Goal: Transaction & Acquisition: Obtain resource

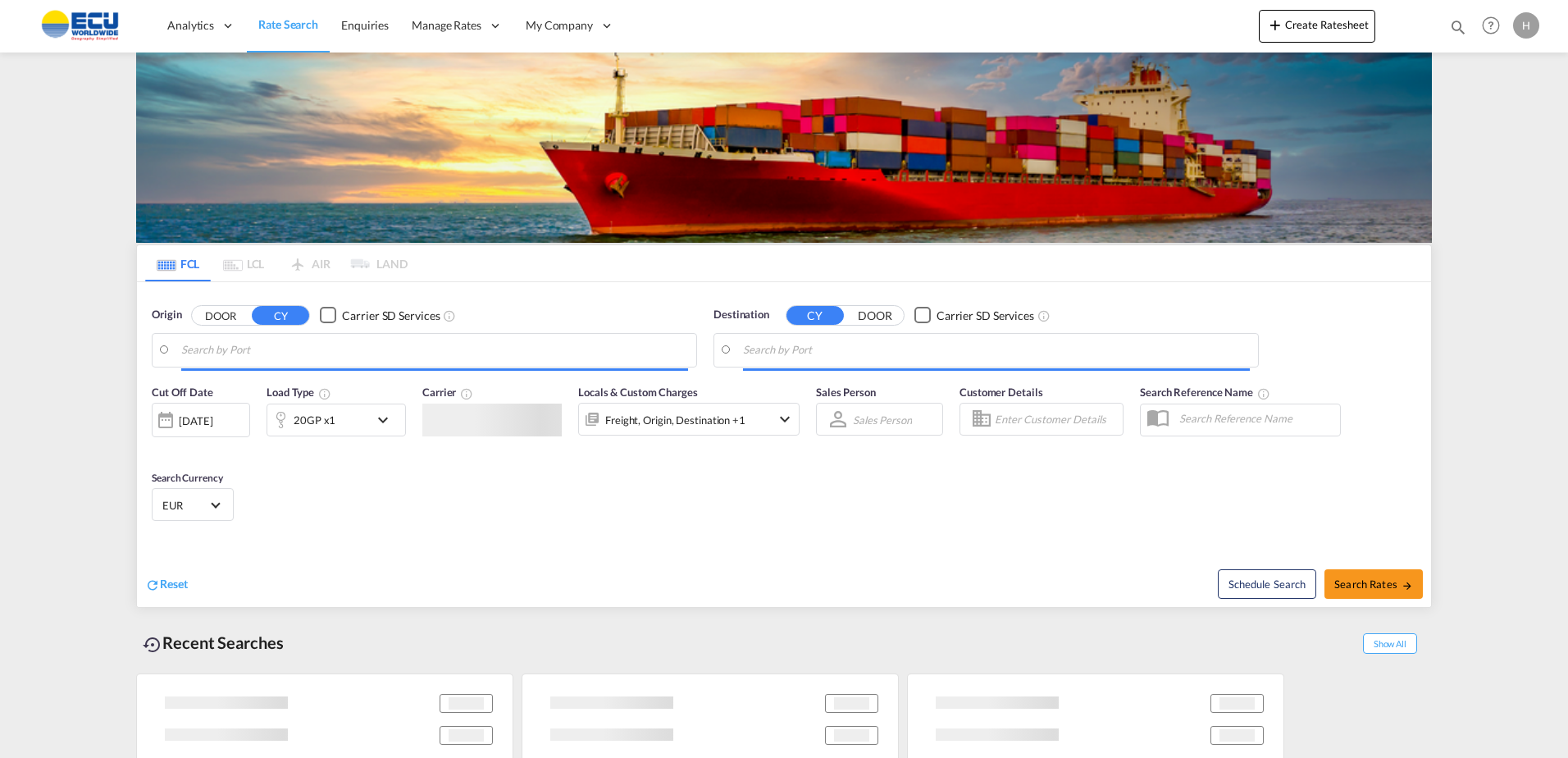
type input "Fos-[GEOGRAPHIC_DATA], [GEOGRAPHIC_DATA]"
type input "Callao, PECLL"
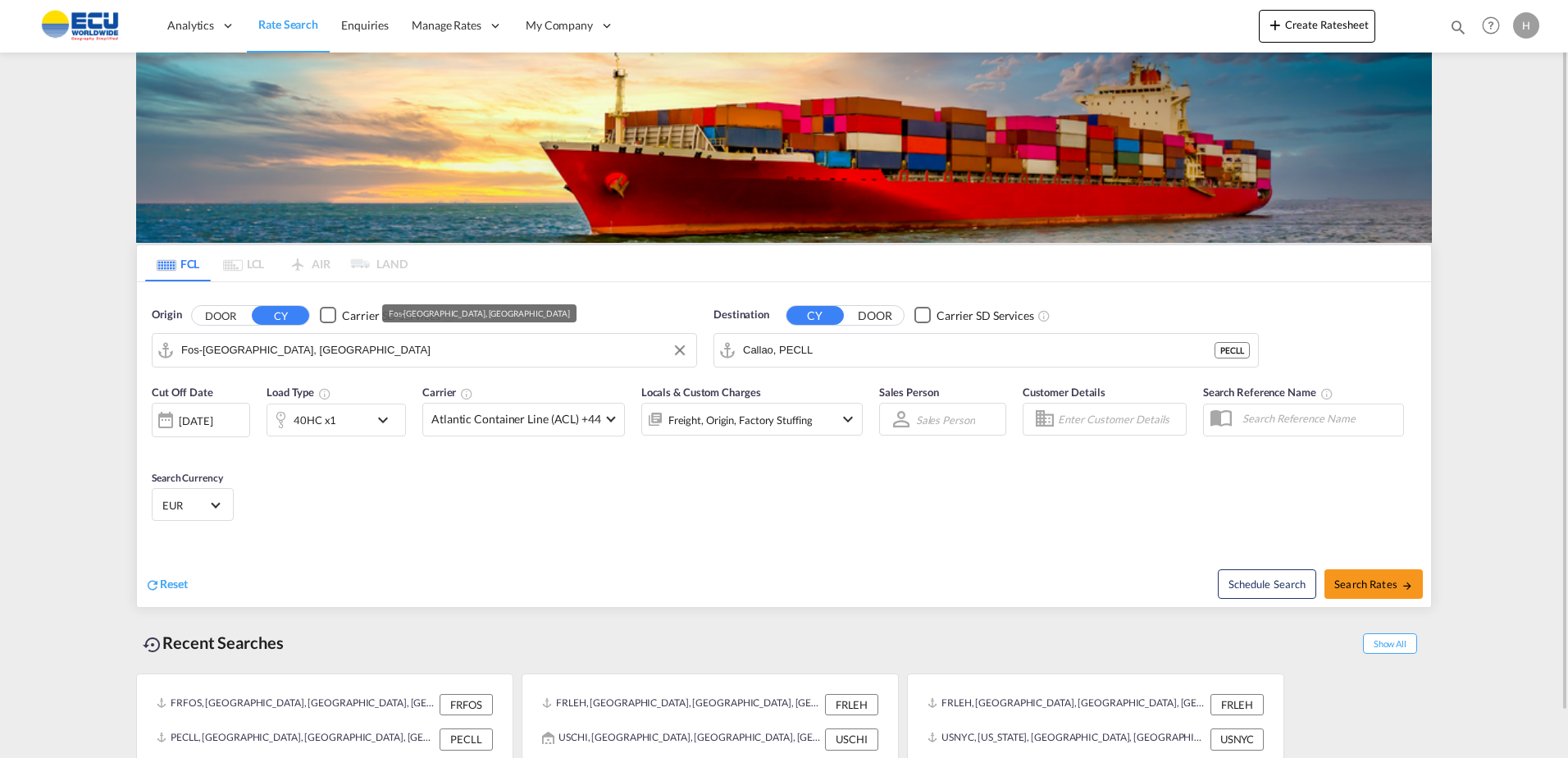
click at [506, 352] on input "Fos-[GEOGRAPHIC_DATA], [GEOGRAPHIC_DATA]" at bounding box center [435, 349] width 507 height 25
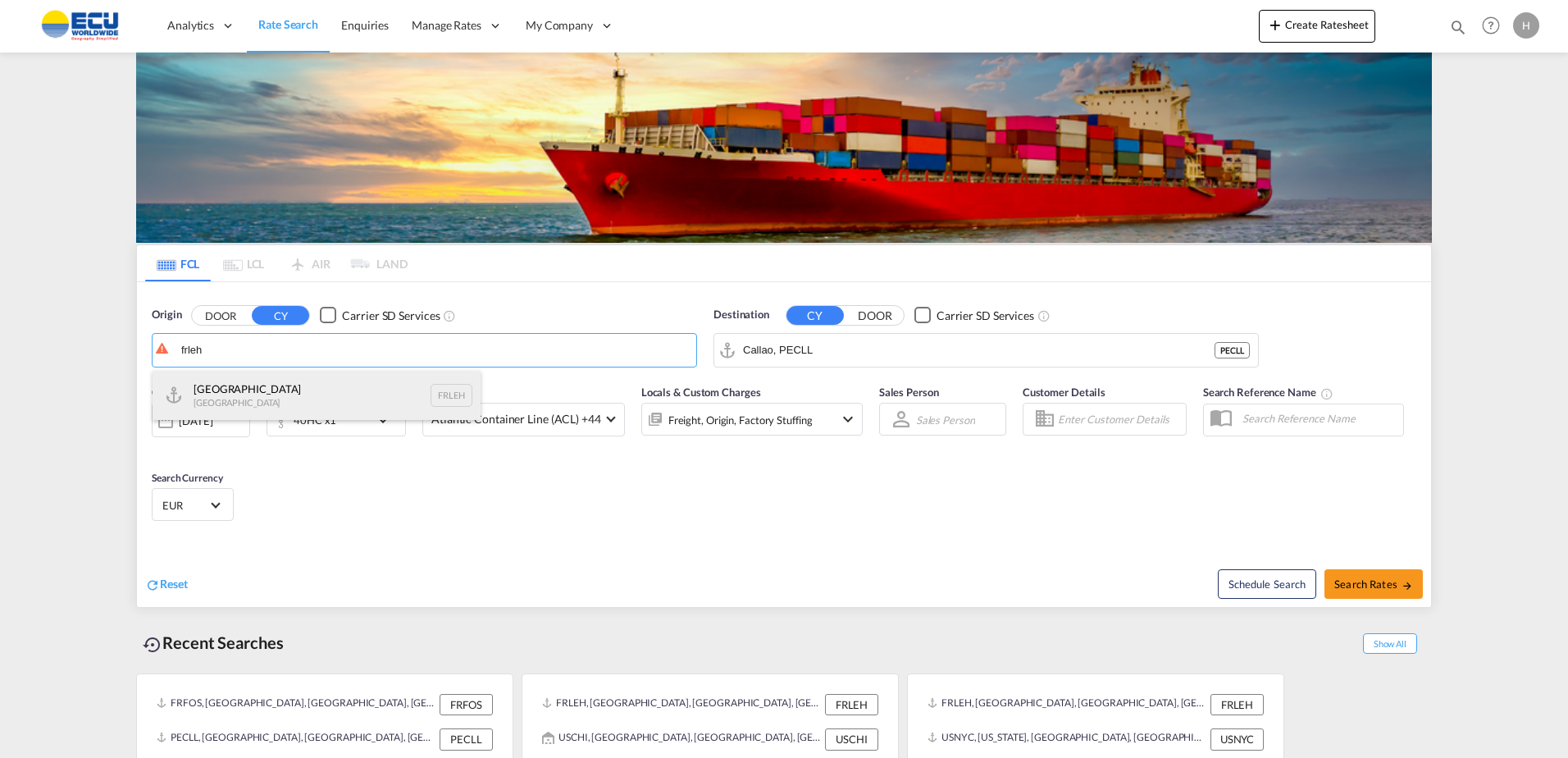
click at [332, 400] on div "Le Havre [GEOGRAPHIC_DATA] FRLEH" at bounding box center [317, 395] width 328 height 49
type input "[GEOGRAPHIC_DATA], [GEOGRAPHIC_DATA]"
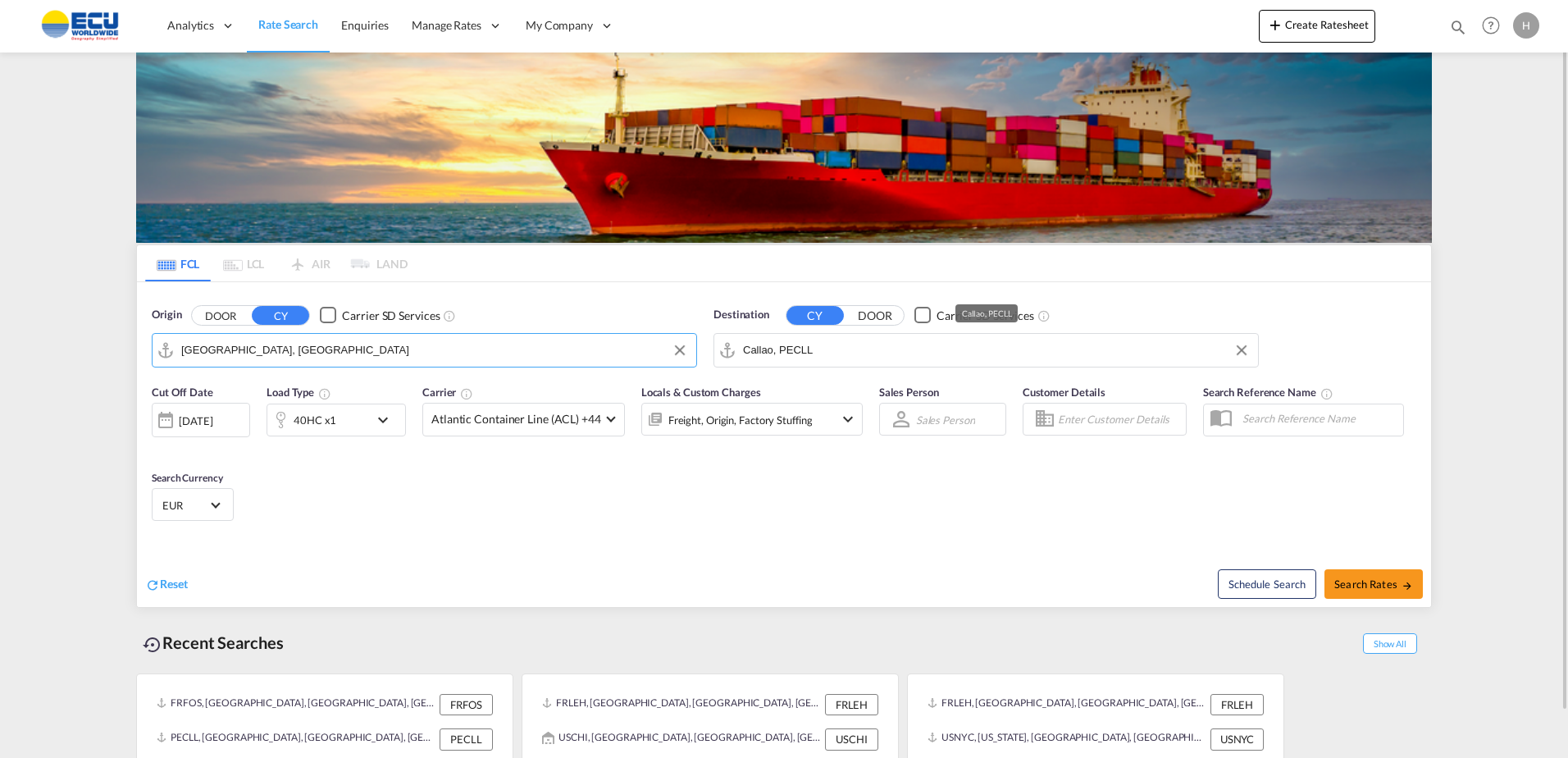
click at [880, 356] on input "Callao, PECLL" at bounding box center [996, 349] width 507 height 25
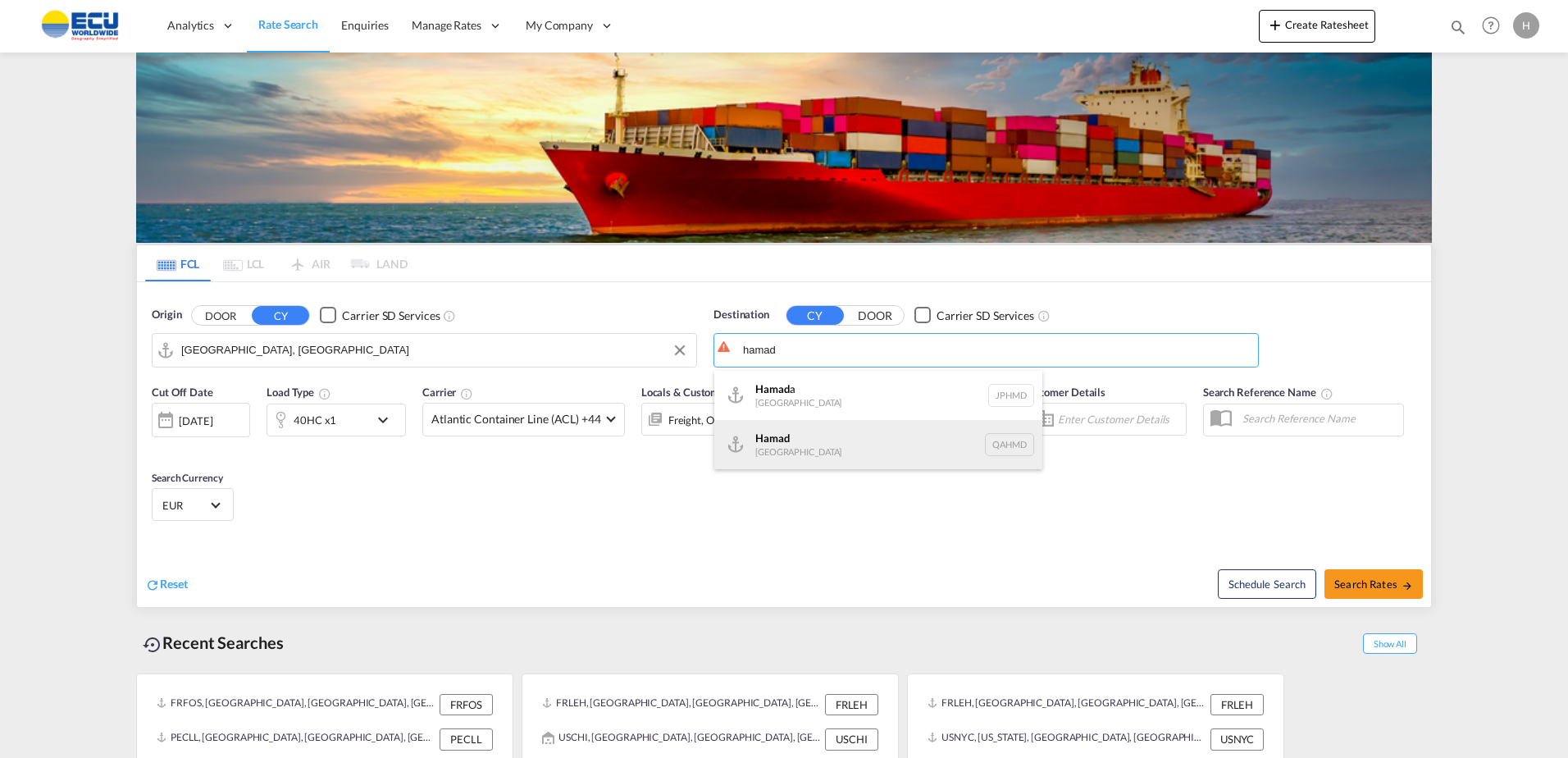
click at [827, 431] on div "Hamad [GEOGRAPHIC_DATA] QAHMD" at bounding box center [878, 444] width 328 height 49
type input "Hamad, QAHMD"
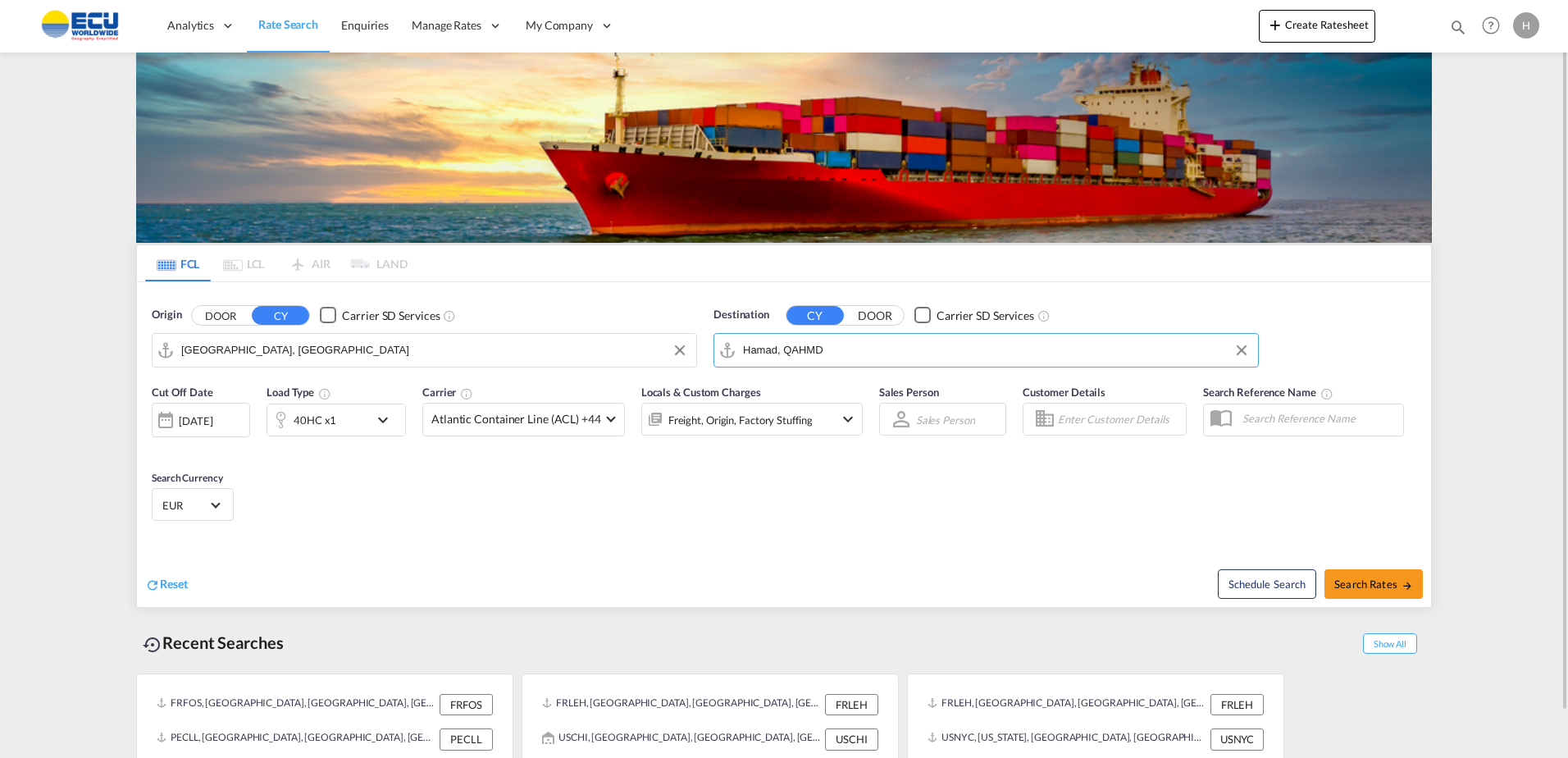
click at [361, 423] on div "40HC x1" at bounding box center [317, 420] width 101 height 33
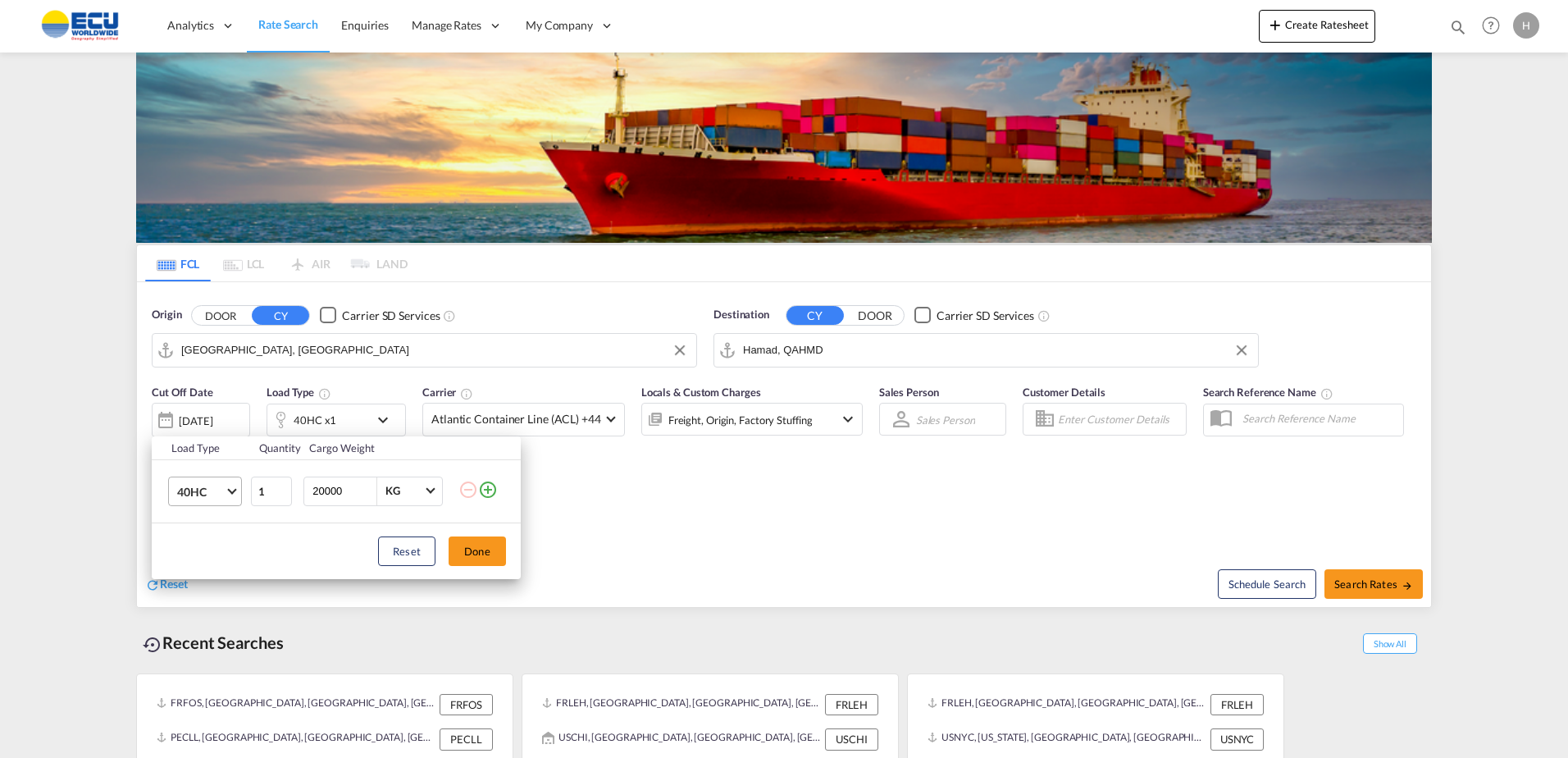
click at [202, 490] on span "40HC" at bounding box center [201, 492] width 47 height 16
click at [207, 414] on md-option "20GP" at bounding box center [220, 412] width 111 height 39
click at [483, 547] on button "Done" at bounding box center [477, 551] width 57 height 29
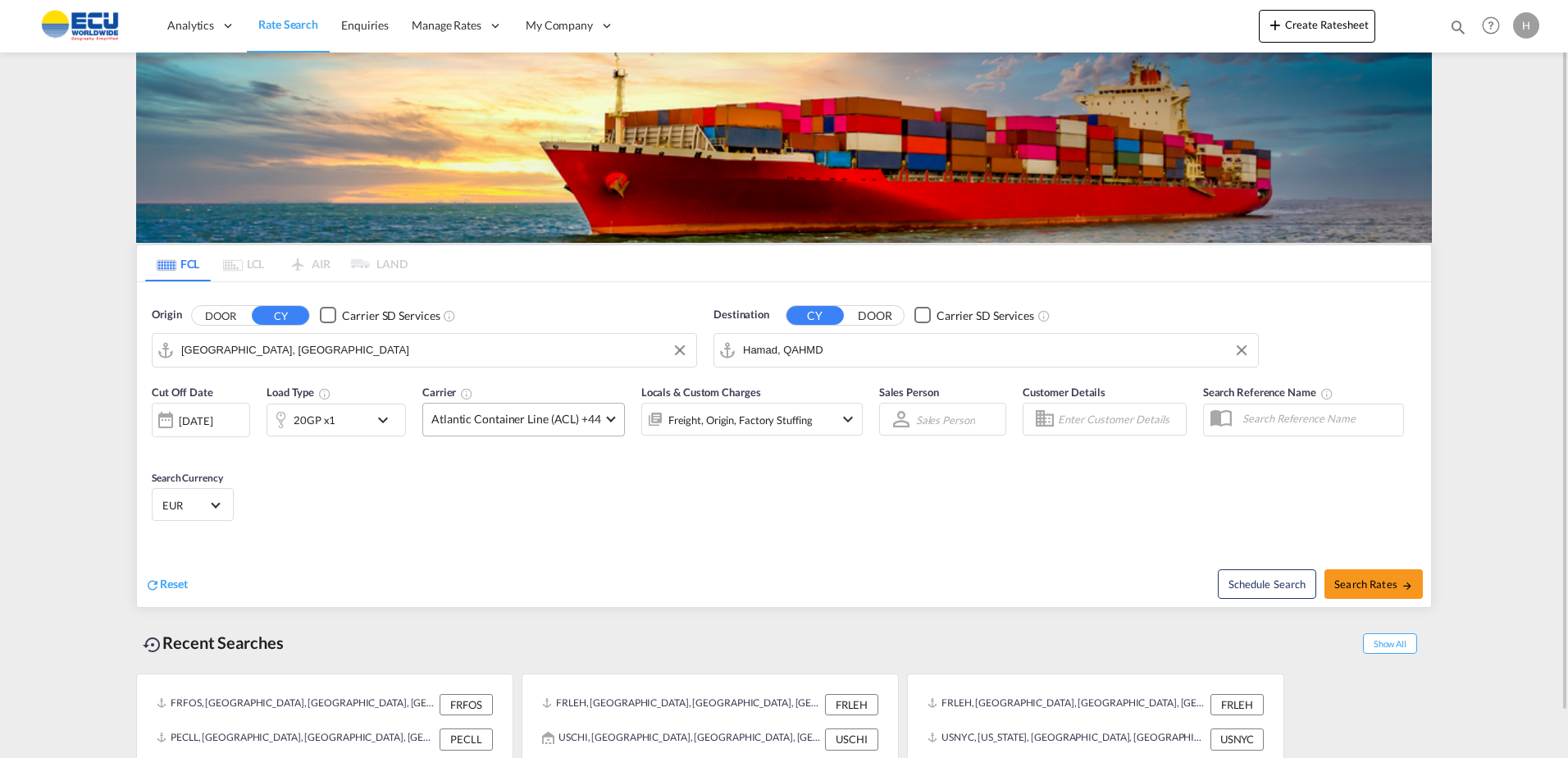
click at [555, 429] on md-select-value "Atlantic Container Line (ACL) +44" at bounding box center [524, 419] width 201 height 32
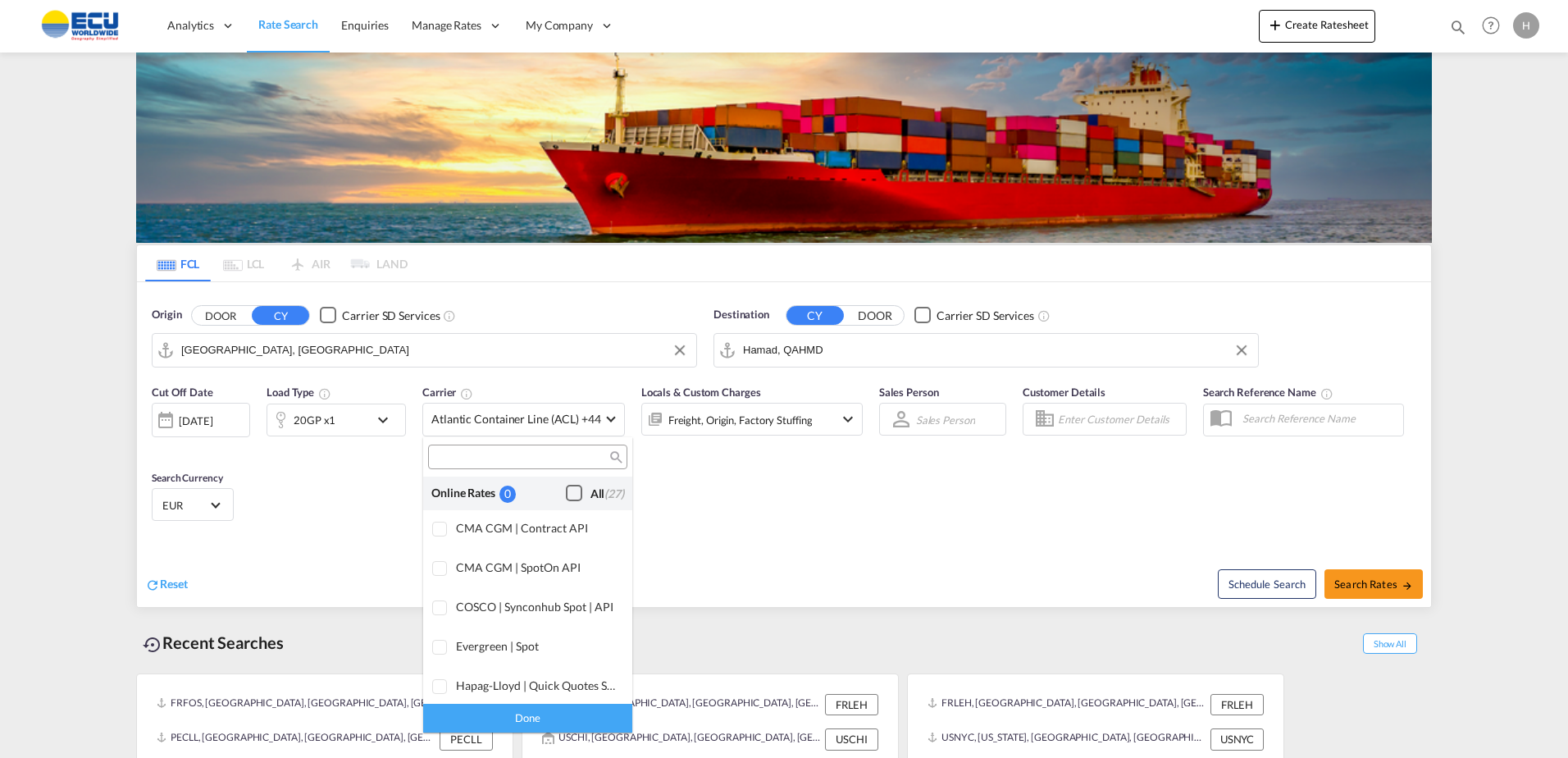
click at [566, 490] on div "Checkbox No Ink" at bounding box center [574, 493] width 16 height 16
click at [552, 701] on md-option "Hapag-Lloyd | Quick Quotes Spot" at bounding box center [527, 687] width 209 height 39
click at [543, 692] on div "Hapag-Lloyd | Quick Quotes Spot" at bounding box center [537, 684] width 163 height 14
click at [545, 714] on div "Done" at bounding box center [527, 717] width 209 height 28
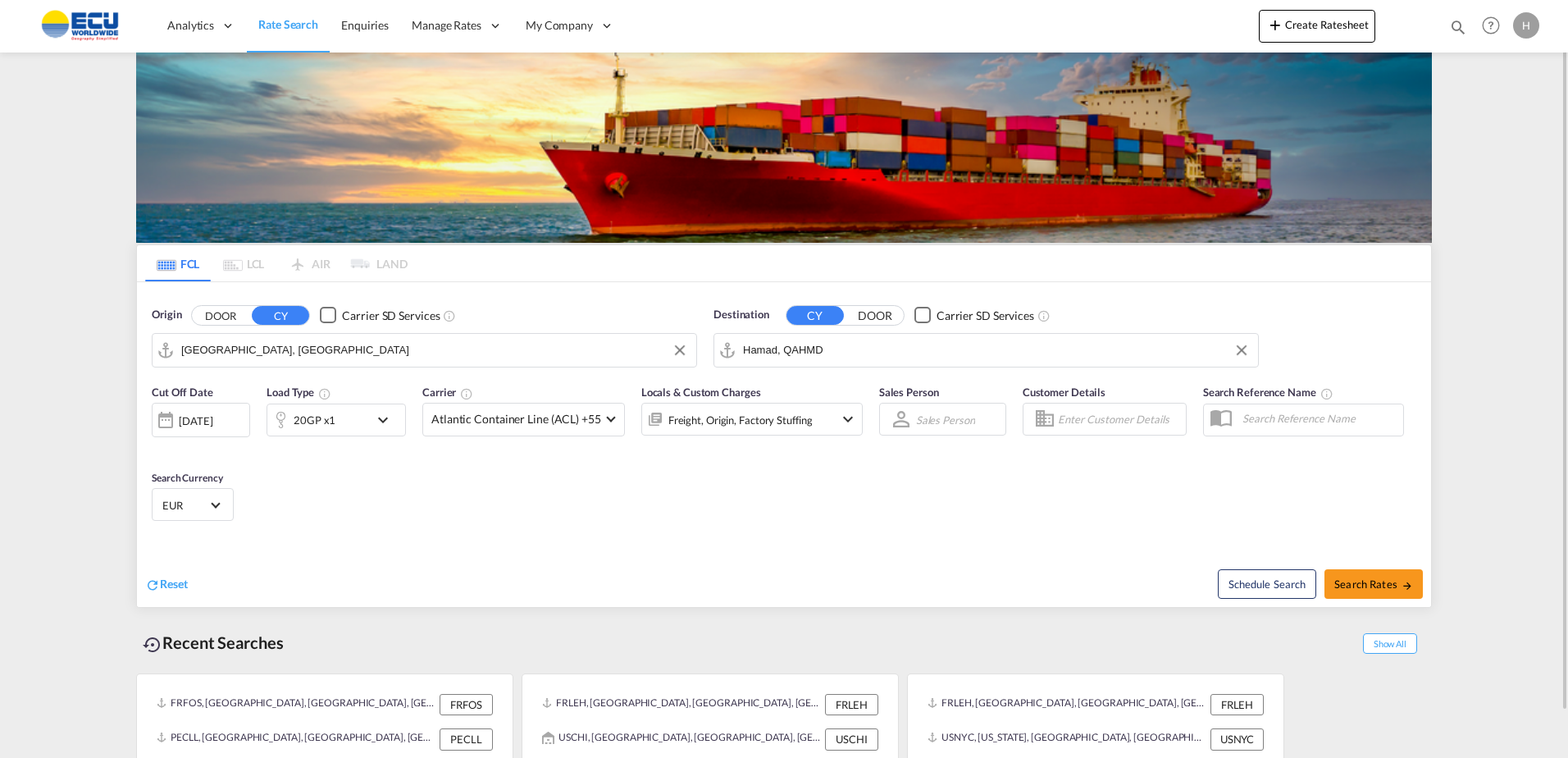
drag, startPoint x: 733, startPoint y: 461, endPoint x: 740, endPoint y: 450, distance: 13.0
click at [733, 460] on div "Cut Off Date [DATE] [DATE] Load Type 20GP x1 Carrier Atlantic Container Line (A…" at bounding box center [784, 455] width 1294 height 160
click at [754, 418] on div "Freight, Origin, Factory Stuffing" at bounding box center [741, 420] width 144 height 23
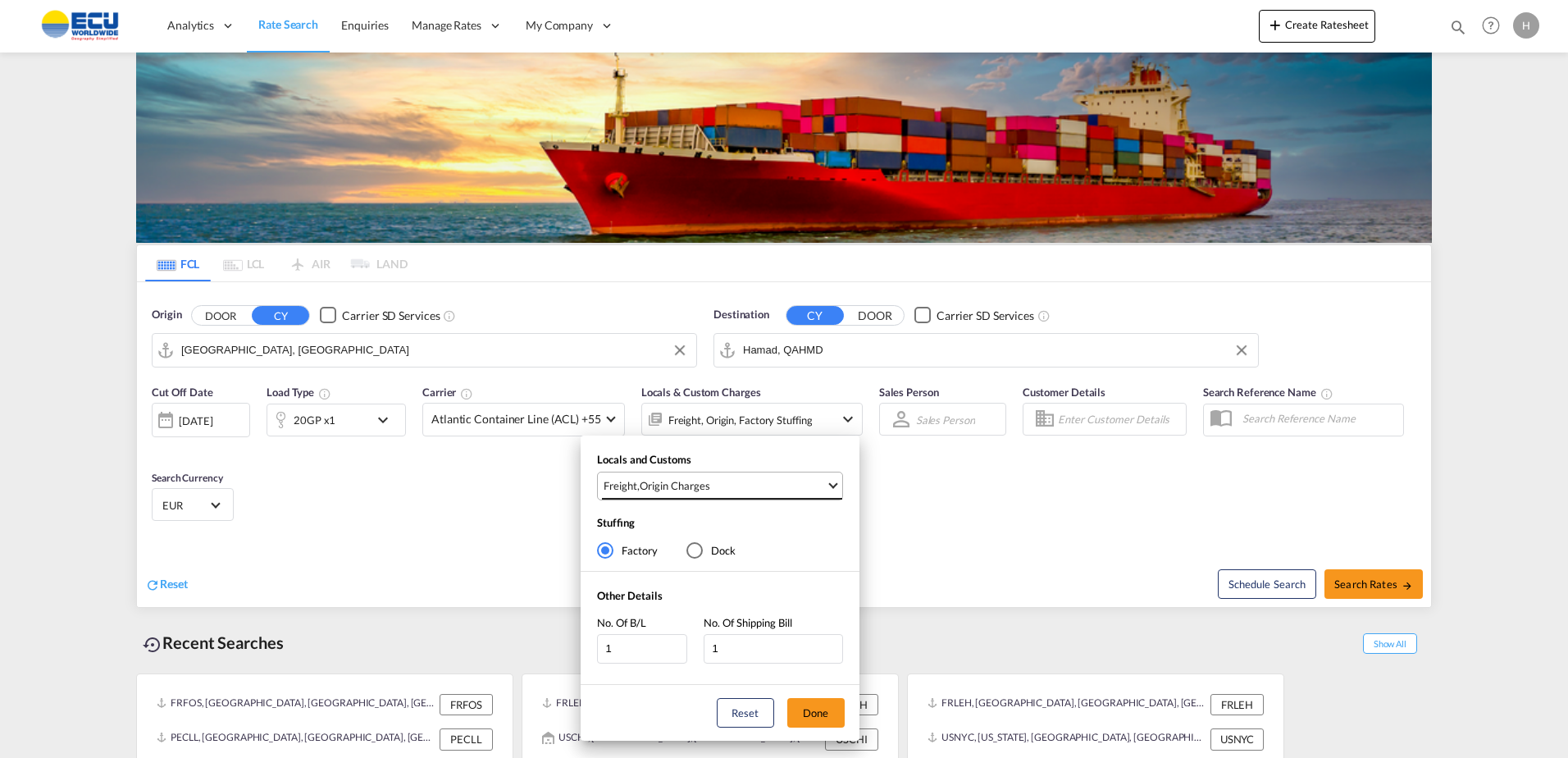
drag, startPoint x: 766, startPoint y: 483, endPoint x: 763, endPoint y: 535, distance: 52.1
click at [767, 482] on span "Freight , Origin Charges" at bounding box center [715, 485] width 223 height 15
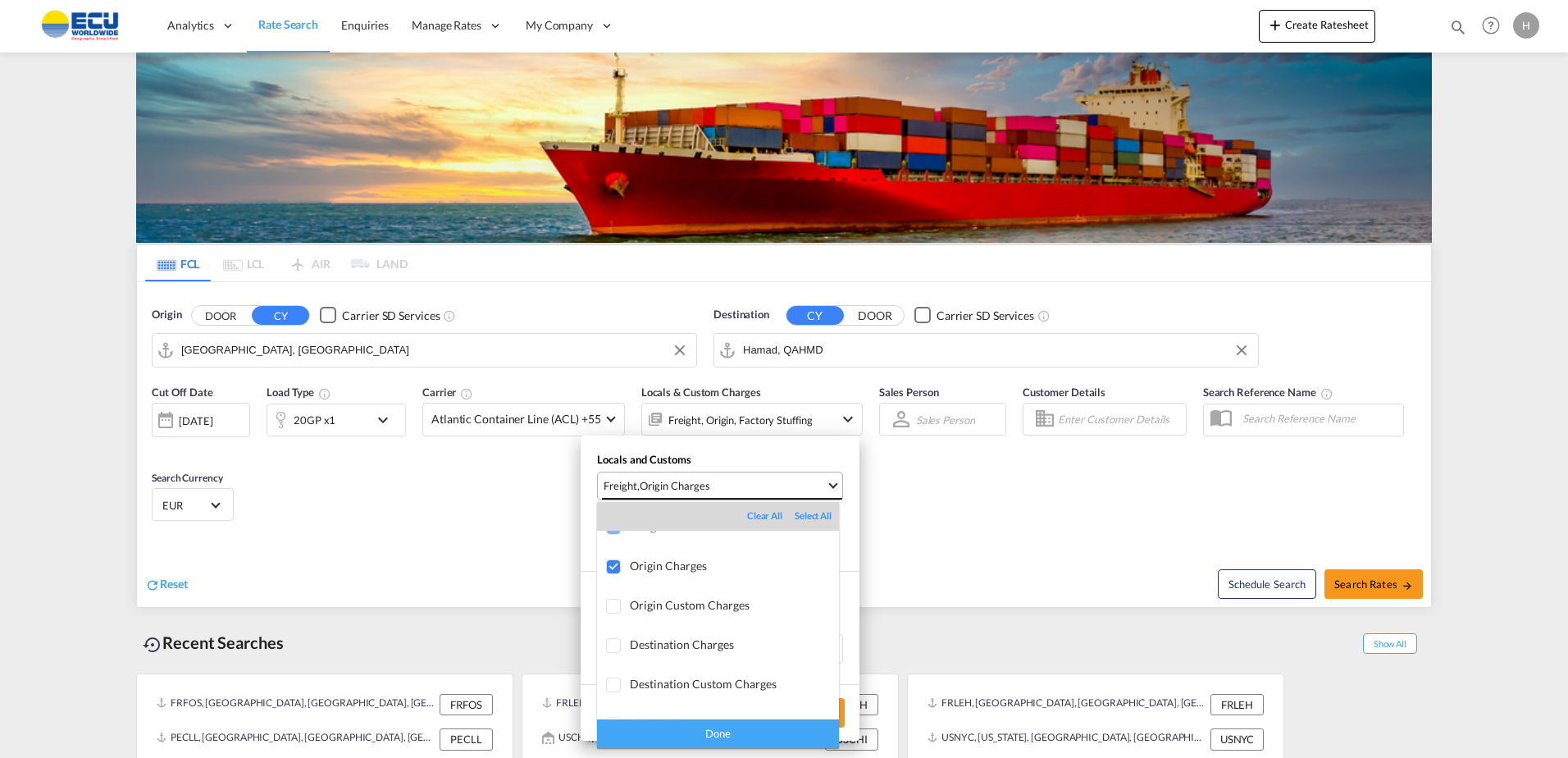
scroll to position [87, 0]
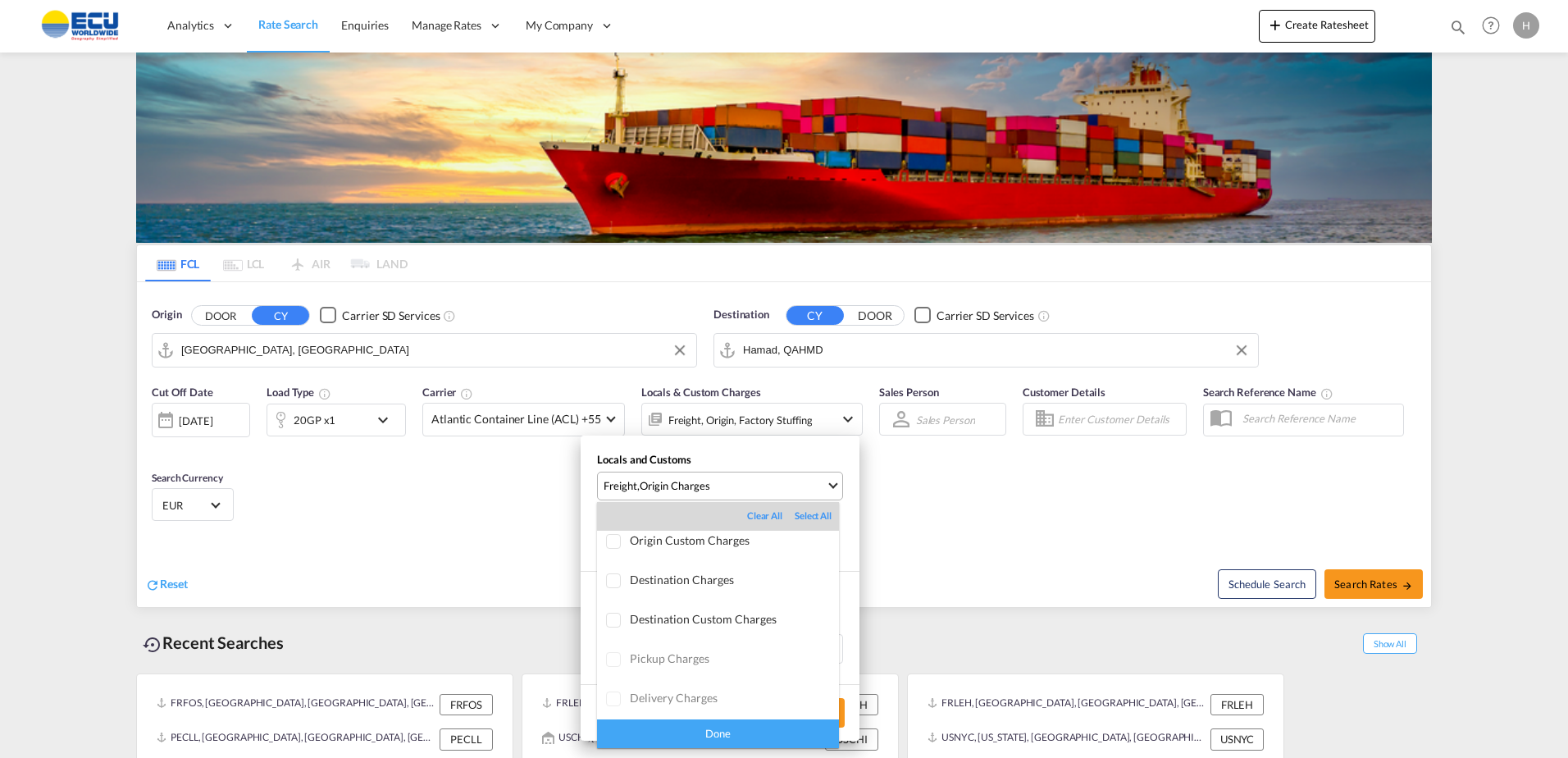
click at [744, 741] on div "Done" at bounding box center [717, 732] width 242 height 28
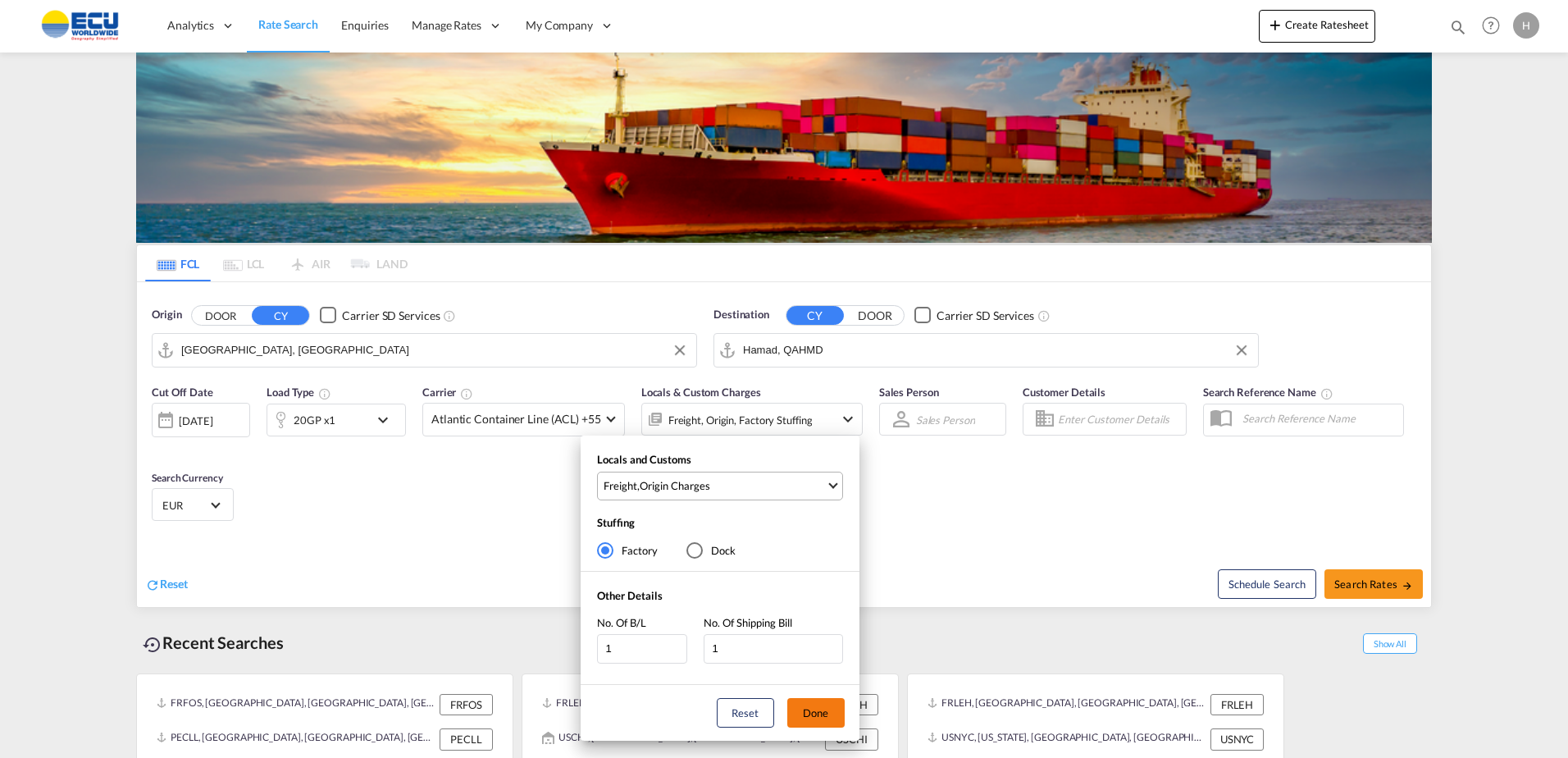
click at [832, 714] on button "Done" at bounding box center [815, 712] width 57 height 29
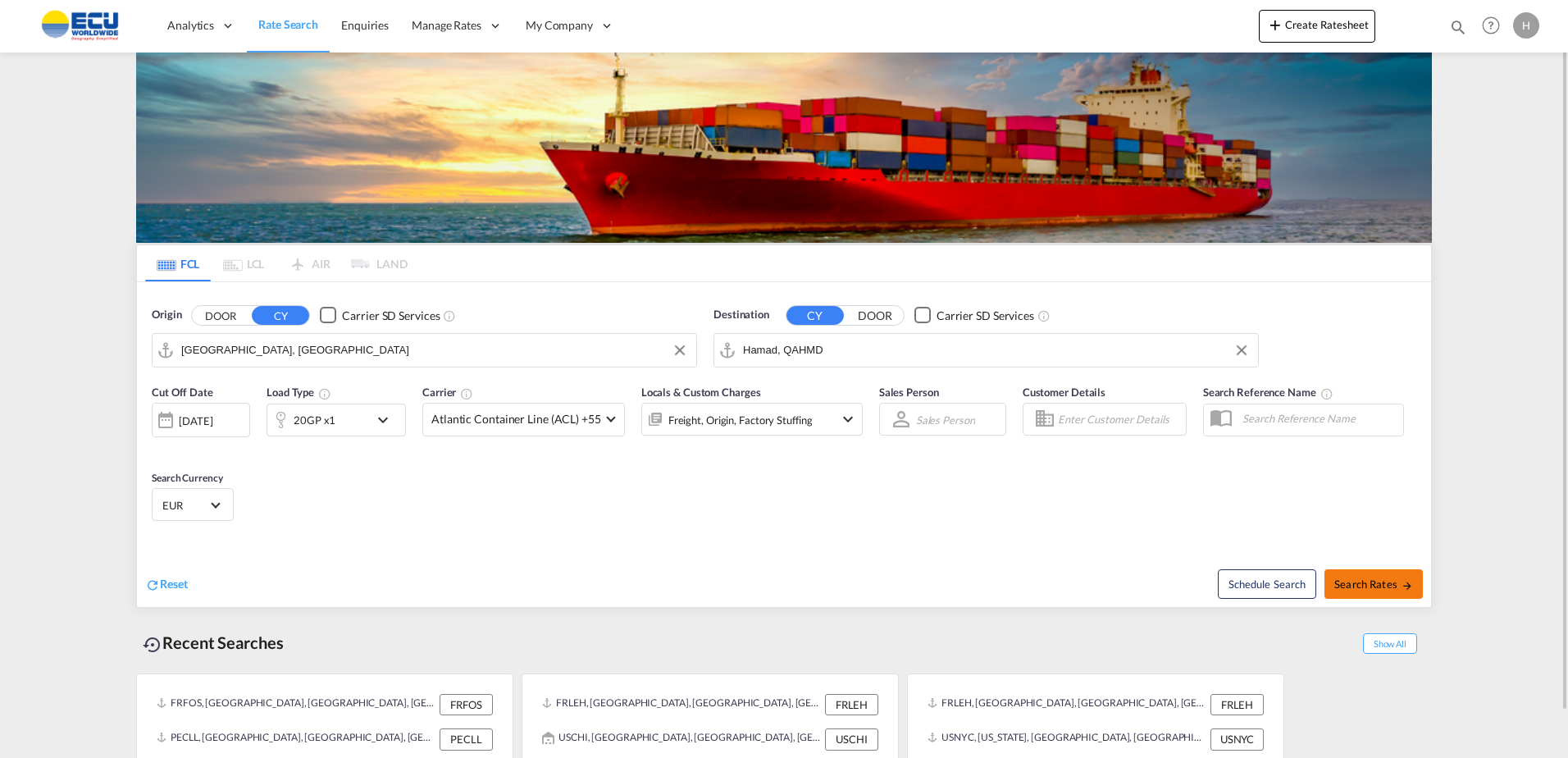
click at [1389, 582] on span "Search Rates" at bounding box center [1374, 584] width 78 height 13
type input "FRLEH to QAHMD / [DATE]"
